Goal: Navigation & Orientation: Find specific page/section

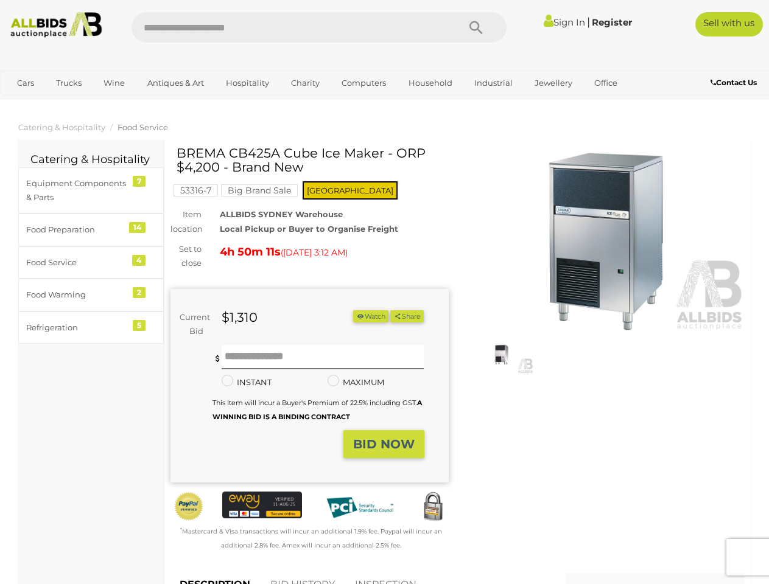
click at [384, 292] on div "Current Bid $1,310 (Min $1,320) $1,310" at bounding box center [309, 386] width 278 height 194
click at [476, 27] on icon "Search" at bounding box center [475, 28] width 13 height 18
click at [26, 83] on link "Cars" at bounding box center [25, 83] width 33 height 20
click at [69, 83] on link "Trucks" at bounding box center [68, 83] width 41 height 20
click at [114, 83] on link "Wine" at bounding box center [114, 83] width 37 height 20
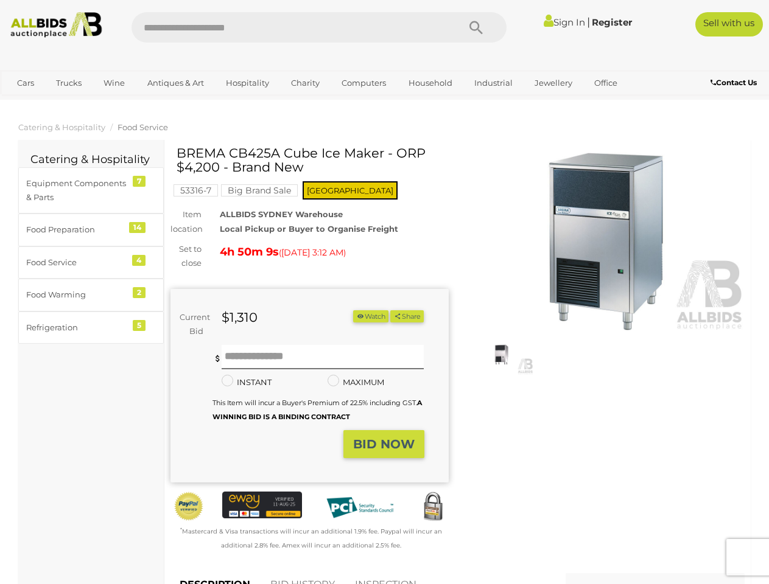
click at [175, 83] on link "Antiques & Art" at bounding box center [175, 83] width 72 height 20
click at [247, 83] on link "Hospitality" at bounding box center [247, 83] width 59 height 20
click at [304, 83] on link "Charity" at bounding box center [305, 83] width 44 height 20
click at [362, 83] on link "Computers" at bounding box center [364, 83] width 60 height 20
click at [429, 83] on link "Household" at bounding box center [431, 83] width 60 height 20
